Goal: Task Accomplishment & Management: Manage account settings

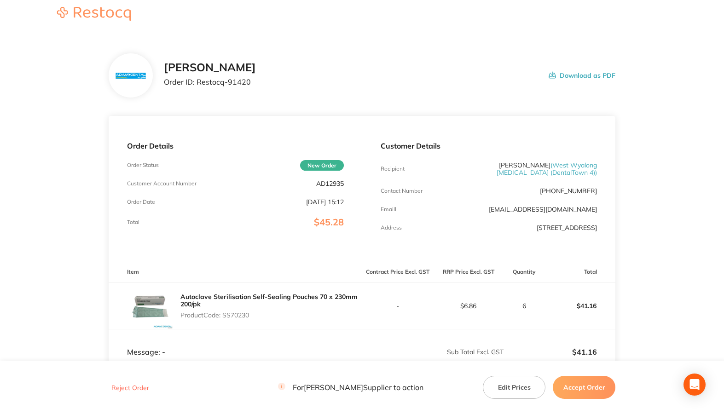
scroll to position [138, 0]
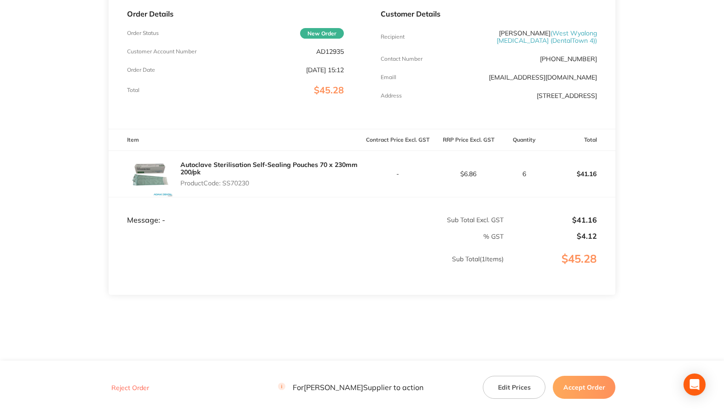
click at [319, 53] on p "AD12935" at bounding box center [330, 51] width 28 height 7
copy p "AD12935"
click at [241, 185] on p "Product Code: SS70230" at bounding box center [271, 183] width 182 height 7
click at [241, 186] on p "Product Code: SS70230" at bounding box center [271, 183] width 182 height 7
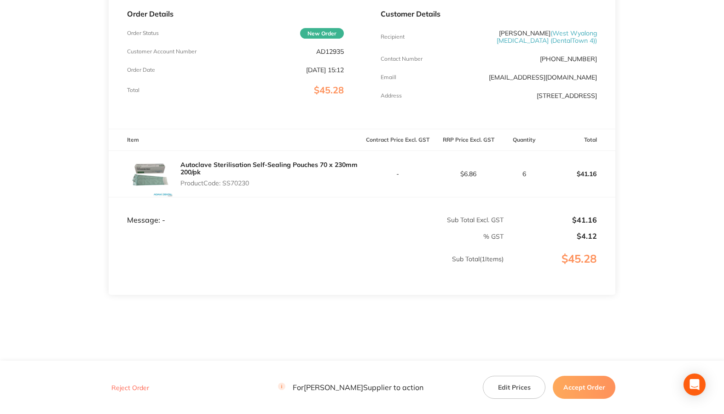
click at [240, 185] on p "Product Code: SS70230" at bounding box center [271, 183] width 182 height 7
copy p "SS70230"
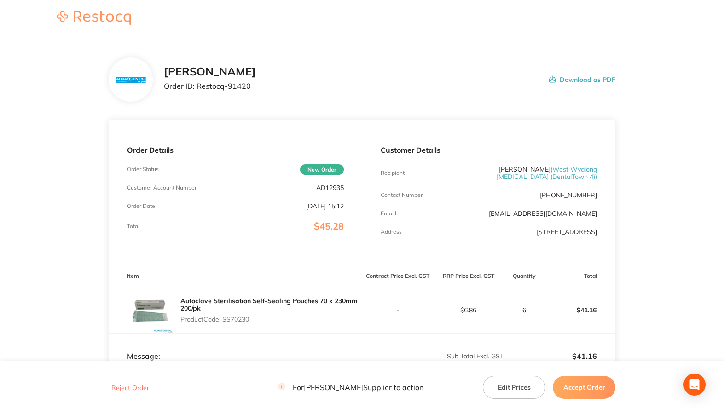
scroll to position [0, 0]
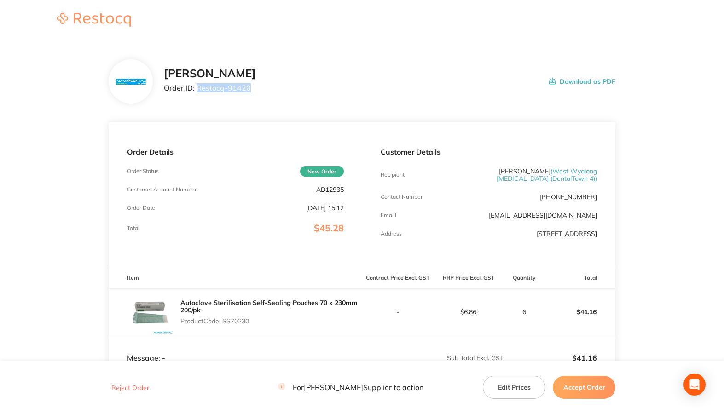
drag, startPoint x: 198, startPoint y: 87, endPoint x: 251, endPoint y: 87, distance: 53.4
click at [251, 87] on div "[PERSON_NAME] Order ID: Restocq- 91420 Download as PDF" at bounding box center [390, 81] width 452 height 29
copy p "Restocq- 91420"
click at [579, 386] on button "Accept Order" at bounding box center [584, 387] width 63 height 23
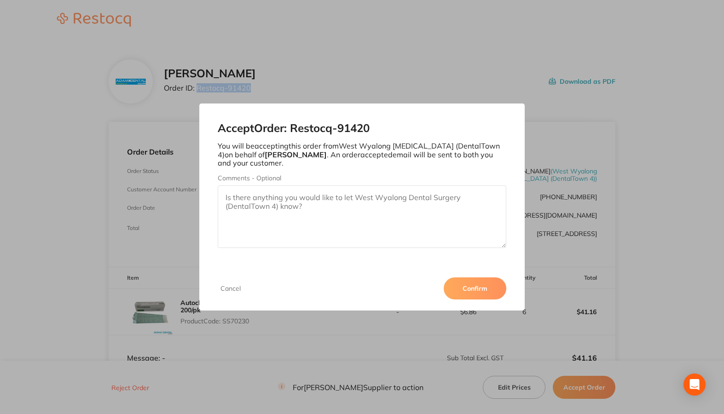
click at [454, 284] on button "Confirm" at bounding box center [475, 289] width 63 height 22
